Goal: Task Accomplishment & Management: Use online tool/utility

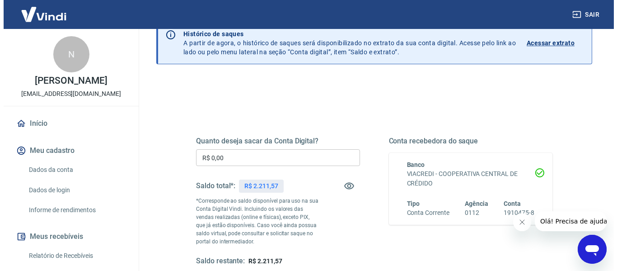
scroll to position [90, 0]
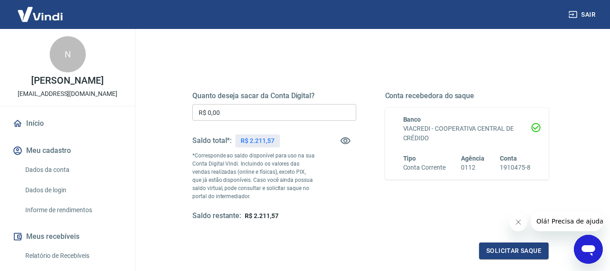
click at [274, 113] on input "R$ 0,00" at bounding box center [274, 112] width 164 height 17
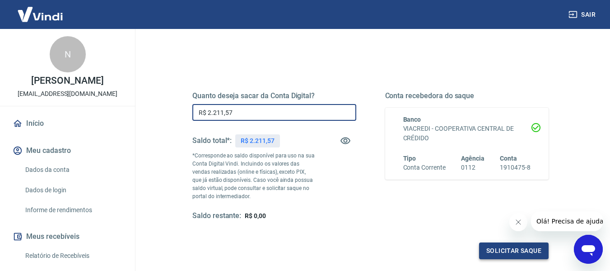
type input "R$ 2.211,57"
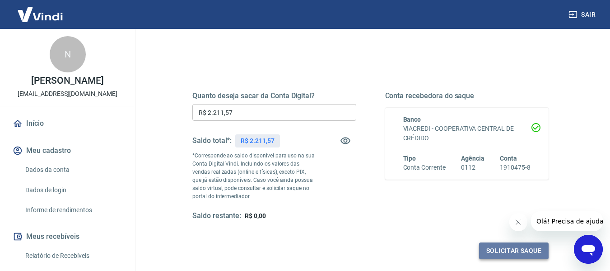
click at [521, 247] on button "Solicitar saque" at bounding box center [514, 250] width 70 height 17
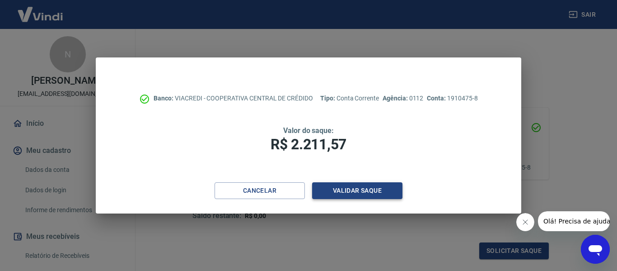
click at [380, 187] on button "Validar saque" at bounding box center [357, 190] width 90 height 17
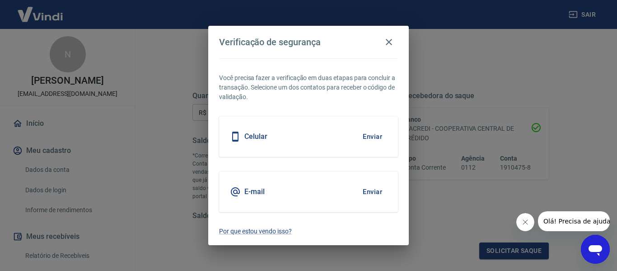
click at [366, 136] on button "Enviar" at bounding box center [372, 136] width 29 height 19
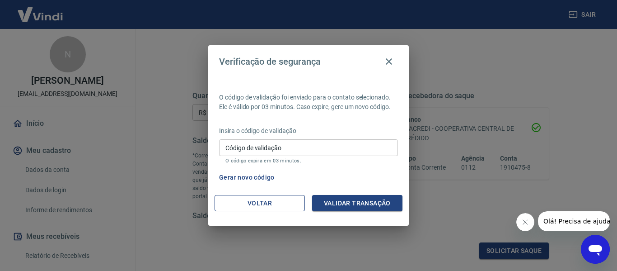
click at [301, 201] on button "Voltar" at bounding box center [260, 203] width 90 height 17
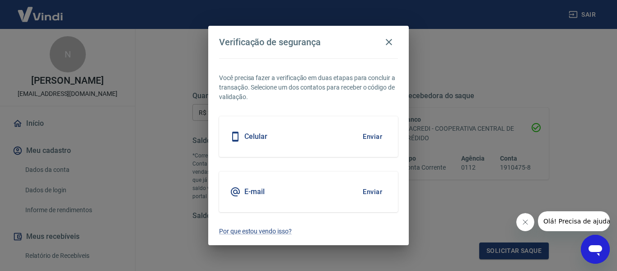
click at [376, 192] on button "Enviar" at bounding box center [372, 191] width 29 height 19
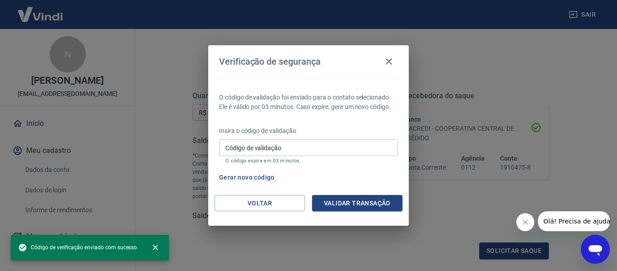
click at [269, 148] on input "Código de validação" at bounding box center [308, 147] width 179 height 17
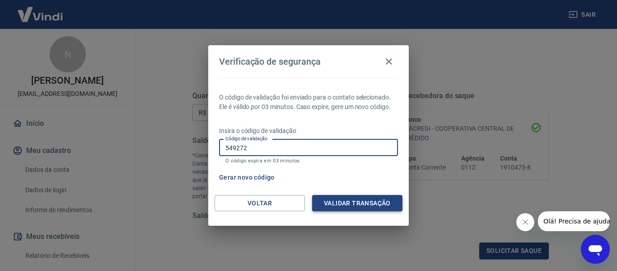
type input "549272"
click at [333, 204] on button "Validar transação" at bounding box center [357, 203] width 90 height 17
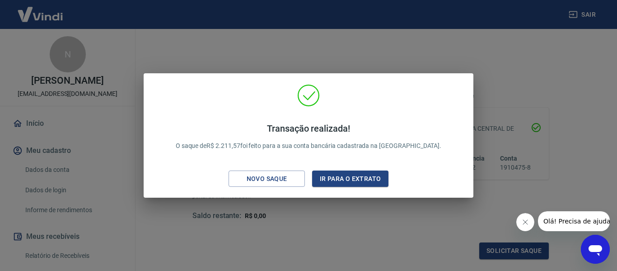
click at [360, 91] on div "Transação realizada! O saque de R$ 2.211,57 foi feito para a sua conta bancária…" at bounding box center [308, 137] width 315 height 107
click at [335, 180] on button "Ir para o extrato" at bounding box center [350, 178] width 76 height 17
